Goal: Information Seeking & Learning: Find specific fact

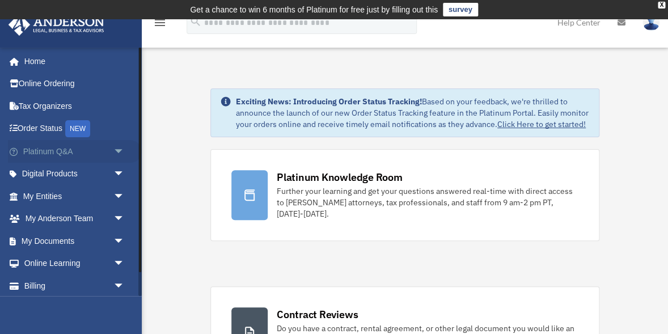
click at [121, 149] on span "arrow_drop_down" at bounding box center [124, 151] width 23 height 23
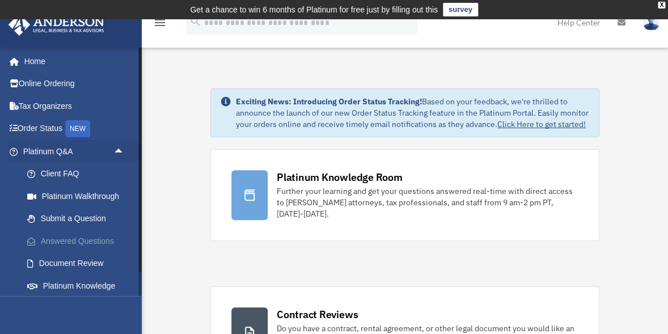
click at [81, 246] on link "Answered Questions" at bounding box center [79, 241] width 126 height 23
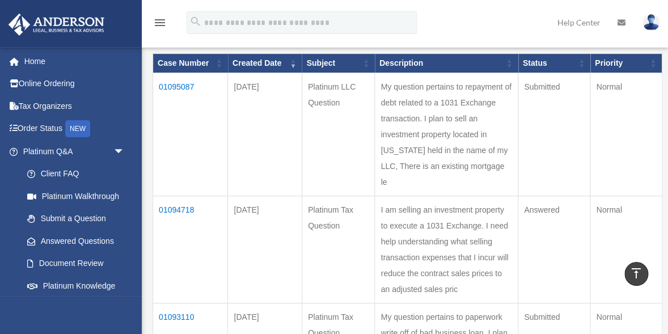
scroll to position [105, 0]
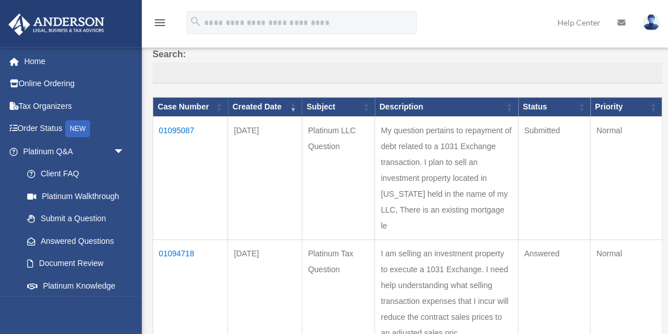
click at [179, 129] on td "01095087" at bounding box center [190, 177] width 75 height 123
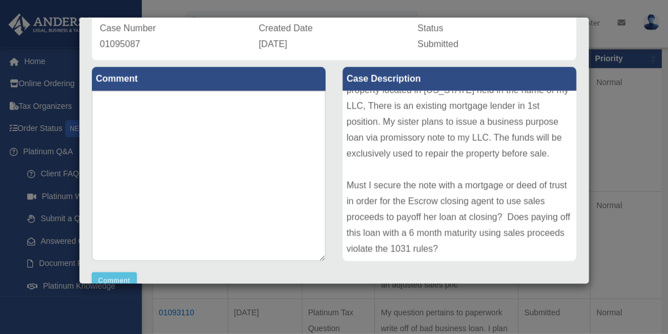
scroll to position [0, 0]
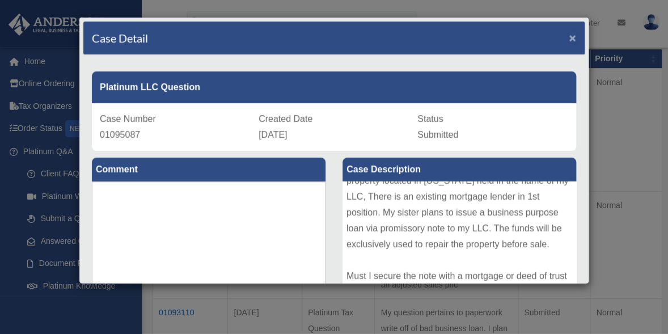
click at [572, 39] on span "×" at bounding box center [572, 37] width 7 height 13
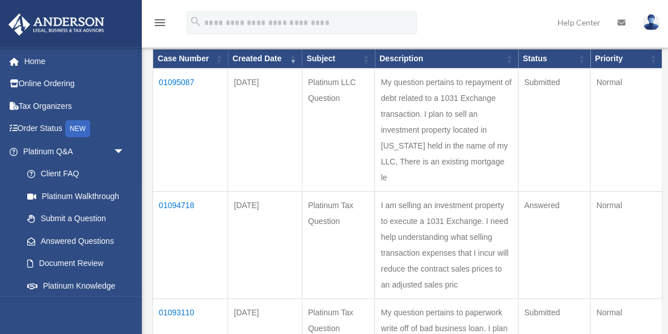
click at [186, 233] on td "01094718" at bounding box center [190, 244] width 75 height 107
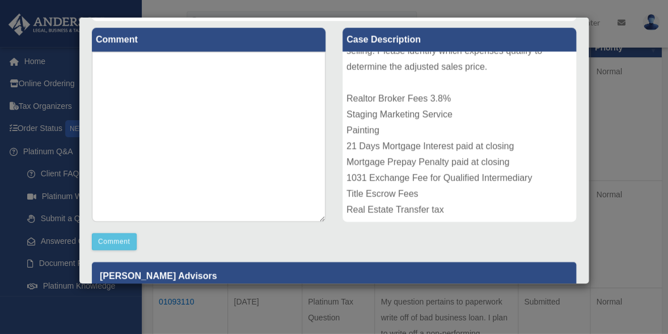
scroll to position [246, 0]
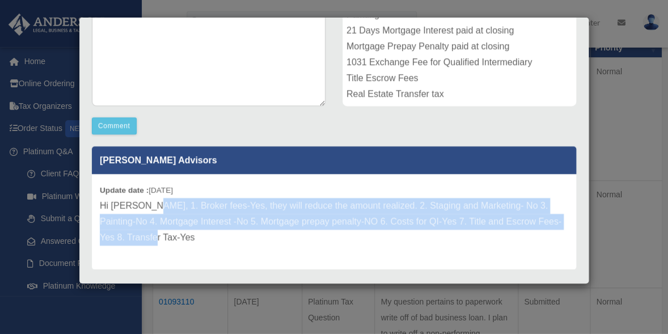
drag, startPoint x: 146, startPoint y: 202, endPoint x: 152, endPoint y: 232, distance: 30.0
click at [152, 232] on p "Hi Amin, 1. Broker fees-Yes, they will reduce the amount realized. 2. Staging a…" at bounding box center [334, 222] width 468 height 48
copy p "Broker fees-Yes, they will reduce the amount realized. 2. Staging and Marketing…"
